Goal: Information Seeking & Learning: Learn about a topic

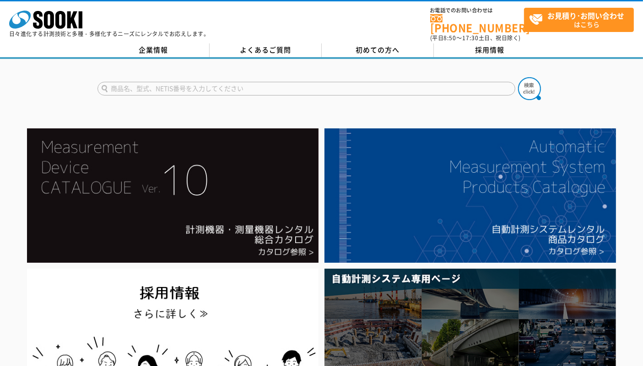
click at [227, 85] on input "text" at bounding box center [306, 89] width 418 height 14
type input "CCUS"
click at [518, 77] on button at bounding box center [529, 88] width 23 height 23
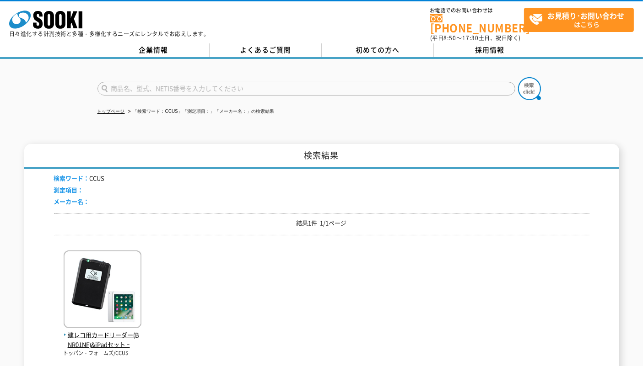
click at [246, 82] on input "text" at bounding box center [306, 89] width 418 height 14
type input "件"
type input "建レコ"
click at [518, 77] on button at bounding box center [529, 88] width 23 height 23
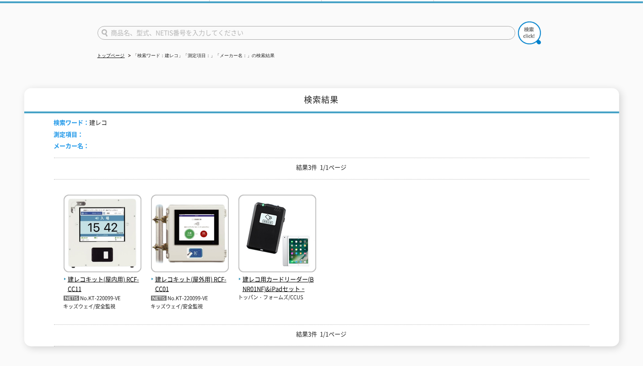
scroll to position [61, 0]
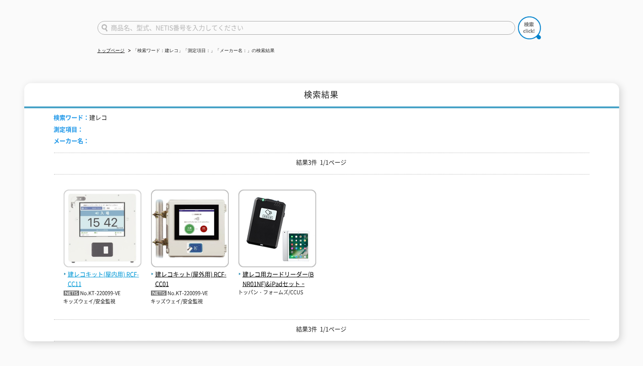
click at [88, 211] on img at bounding box center [103, 230] width 78 height 80
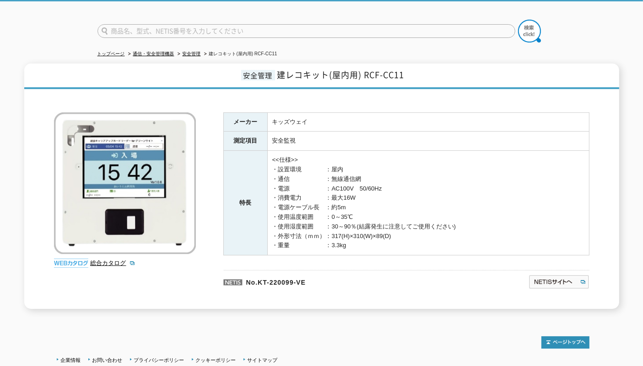
scroll to position [57, 0]
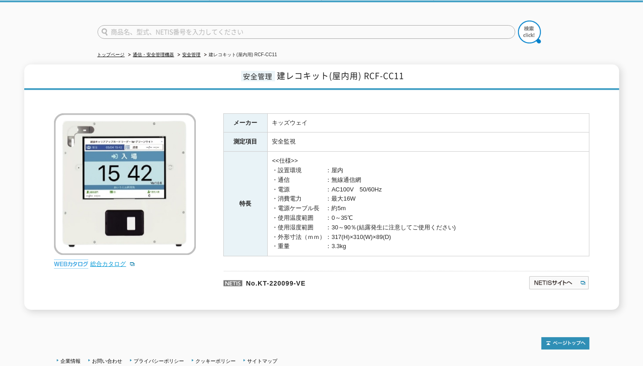
click at [103, 261] on link "総合カタログ" at bounding box center [113, 264] width 45 height 7
